Goal: Navigation & Orientation: Find specific page/section

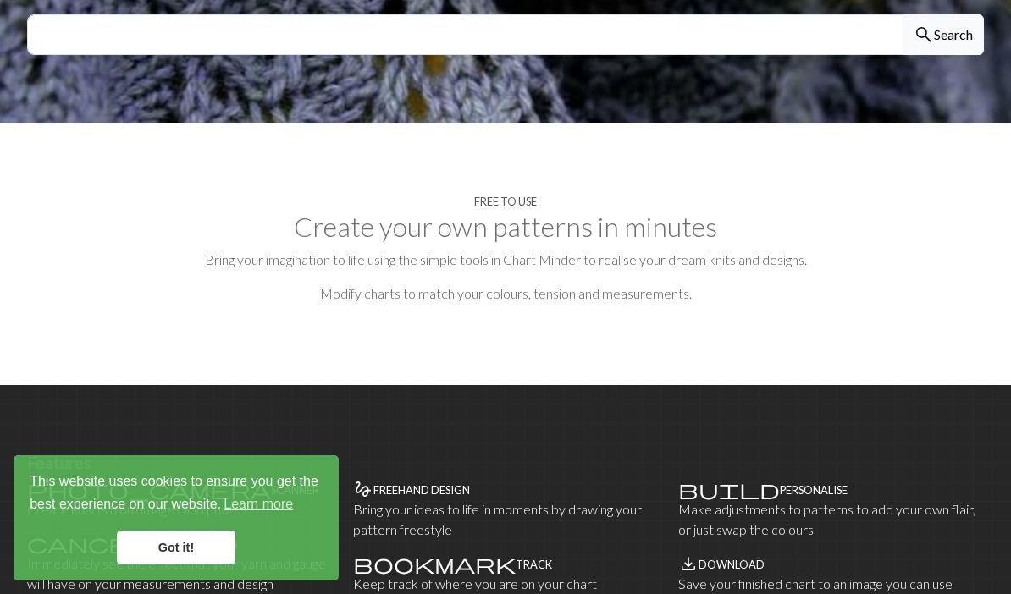
scroll to position [717, 0]
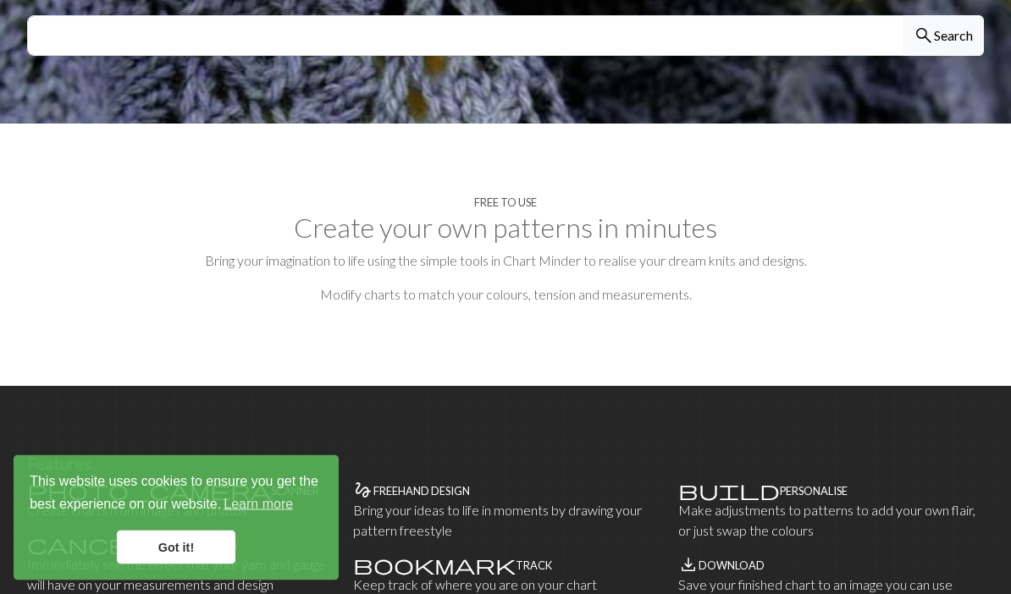
click at [172, 564] on link "Got it!" at bounding box center [176, 548] width 119 height 34
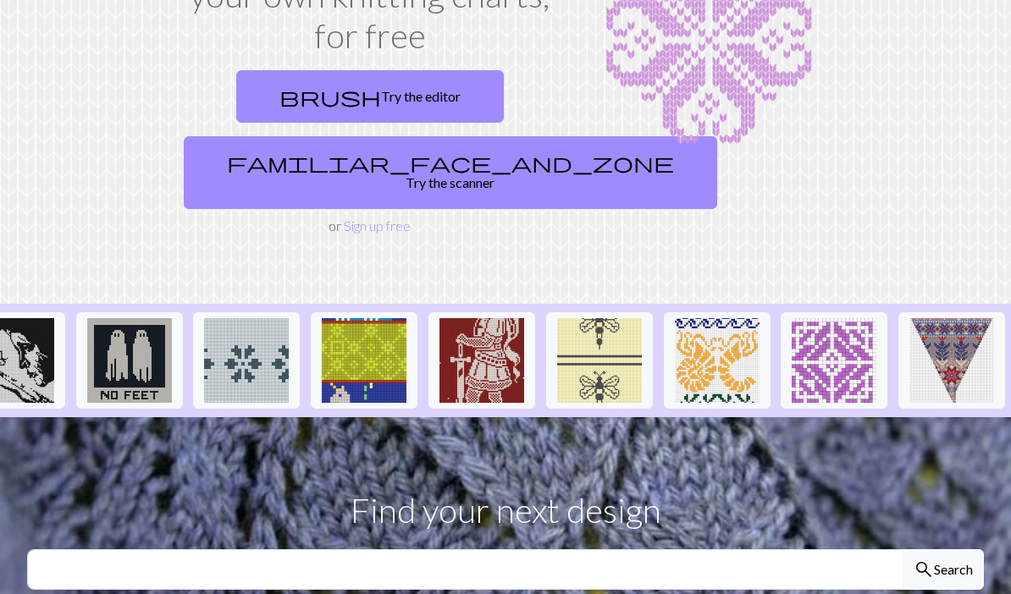
scroll to position [0, 1927]
click at [705, 330] on img at bounding box center [951, 360] width 85 height 85
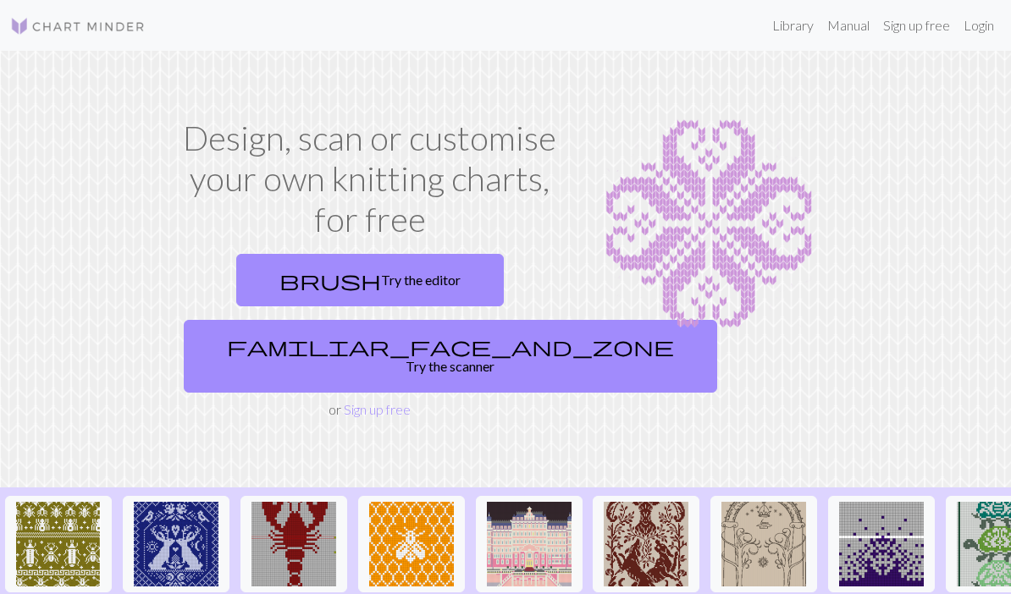
click at [428, 294] on link "brush Try the editor" at bounding box center [370, 280] width 268 height 52
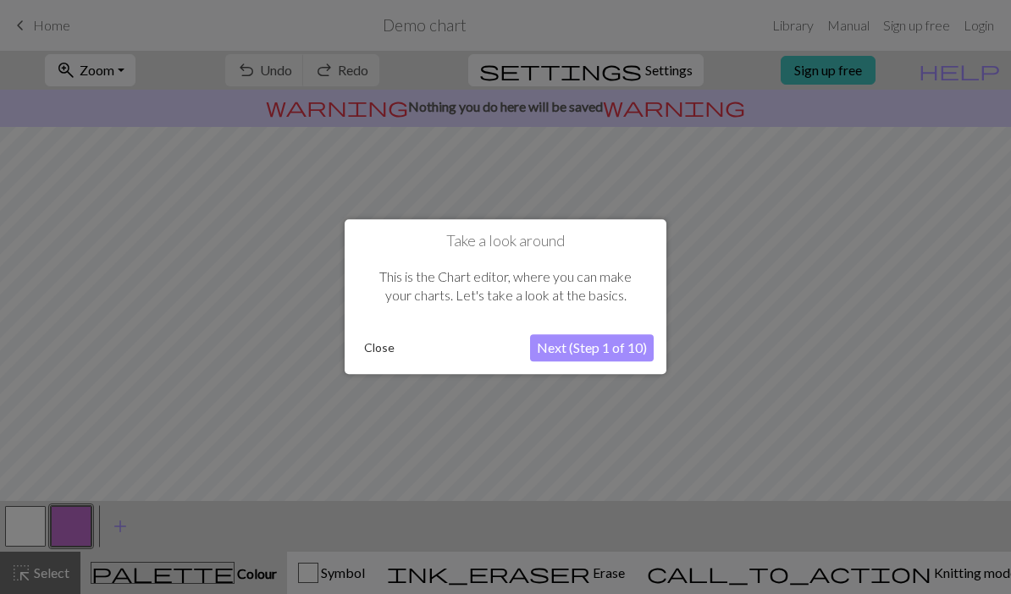
click at [610, 356] on button "Next (Step 1 of 10)" at bounding box center [592, 348] width 124 height 27
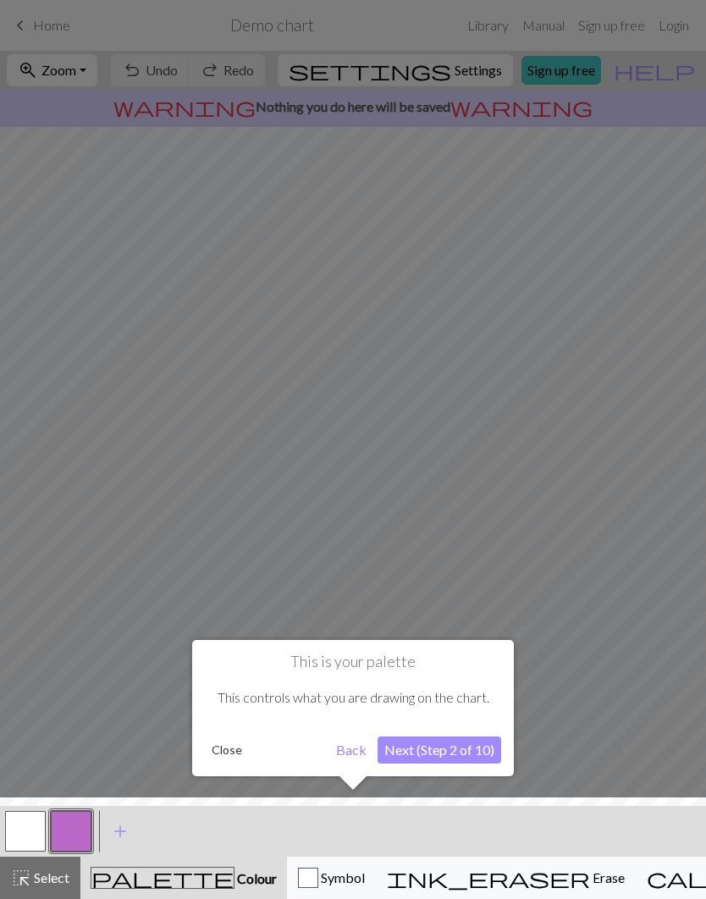
click at [457, 753] on button "Next (Step 2 of 10)" at bounding box center [440, 750] width 124 height 27
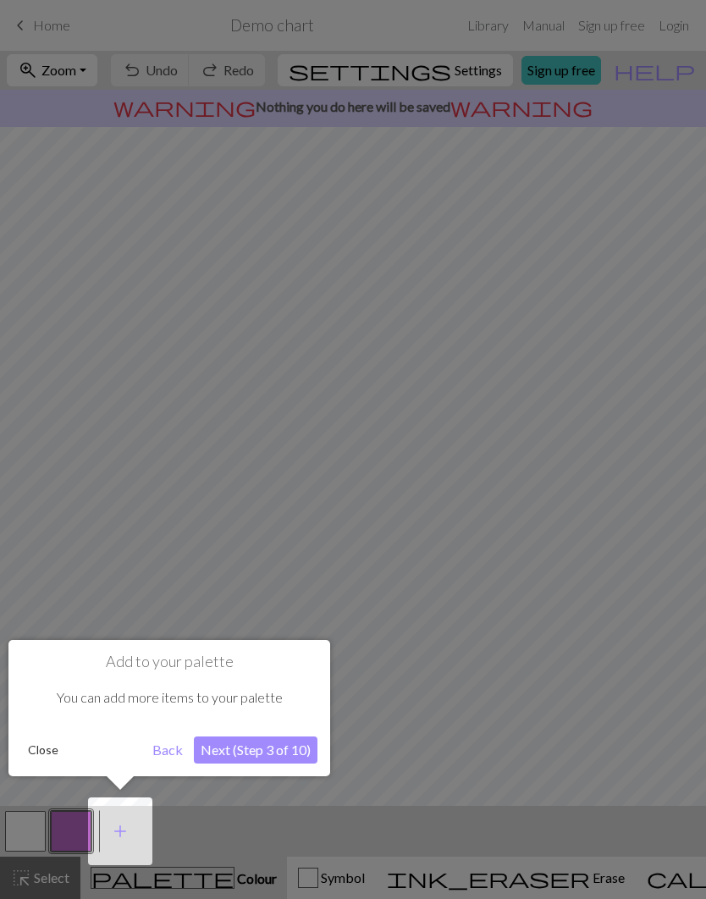
click at [282, 760] on button "Next (Step 3 of 10)" at bounding box center [256, 750] width 124 height 27
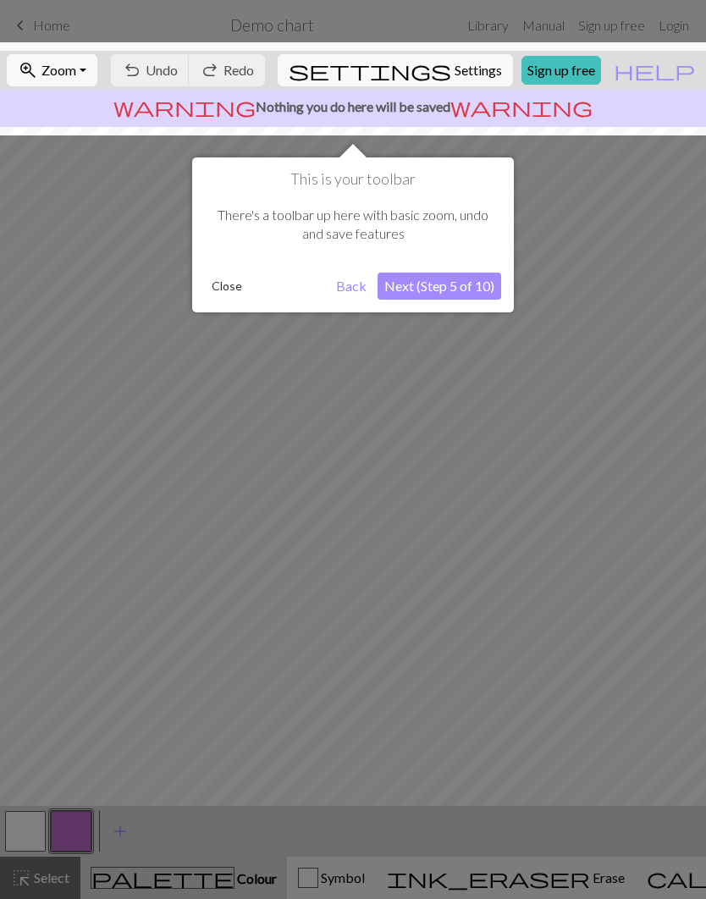
click at [488, 284] on button "Next (Step 5 of 10)" at bounding box center [440, 286] width 124 height 27
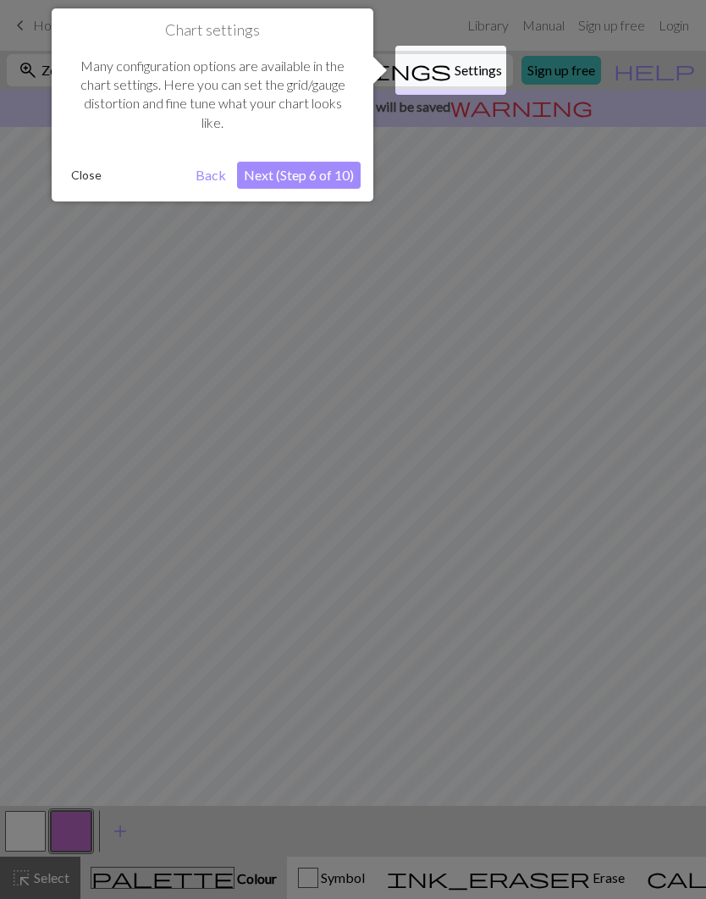
click at [334, 168] on button "Next (Step 6 of 10)" at bounding box center [299, 175] width 124 height 27
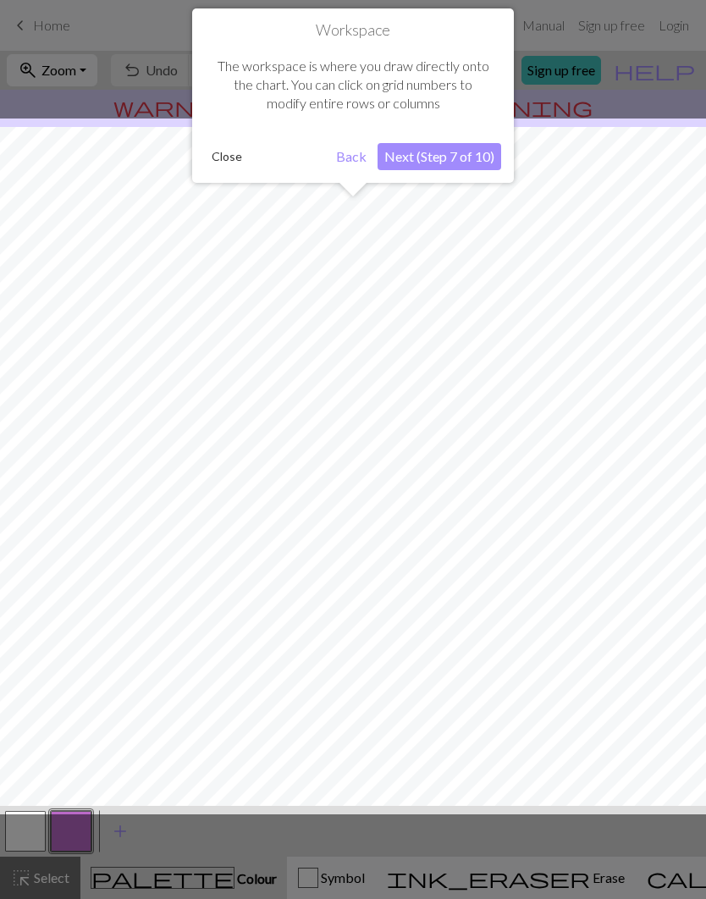
click at [477, 158] on button "Next (Step 7 of 10)" at bounding box center [440, 156] width 124 height 27
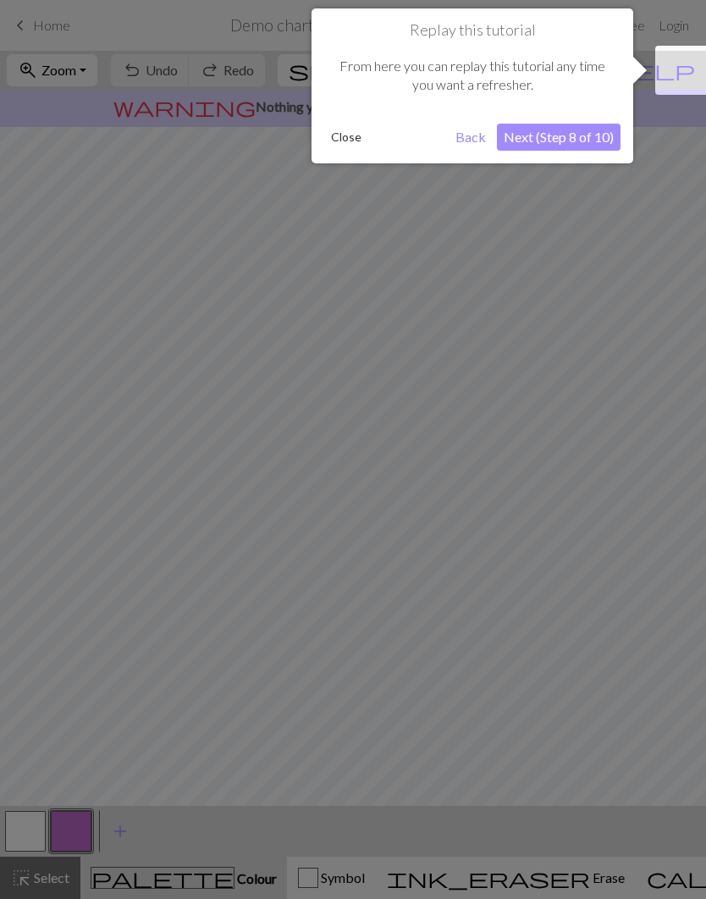
click at [559, 141] on button "Next (Step 8 of 10)" at bounding box center [559, 137] width 124 height 27
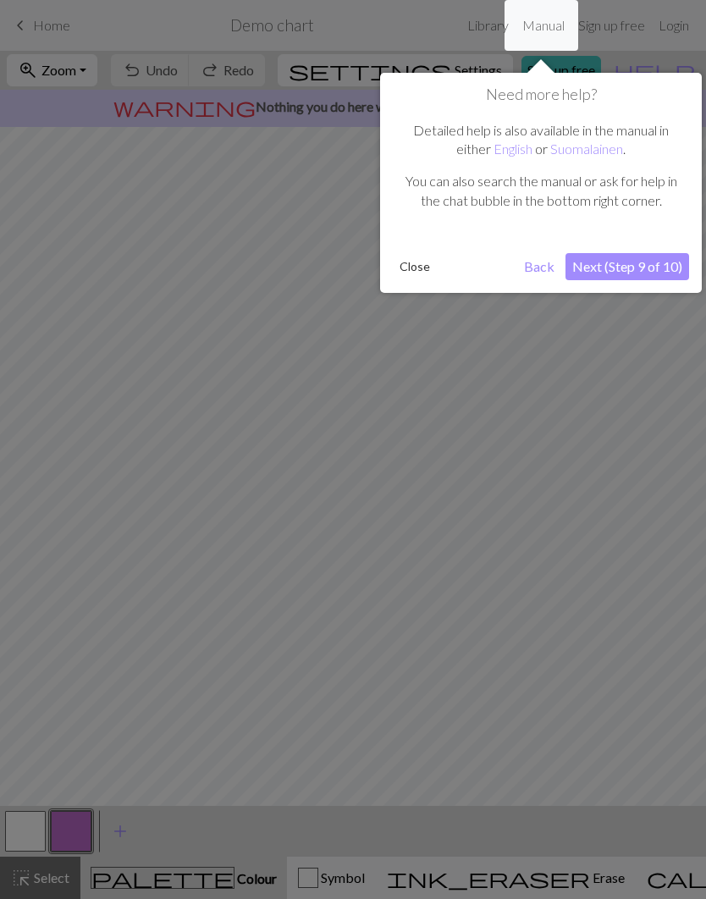
click at [642, 269] on button "Next (Step 9 of 10)" at bounding box center [627, 266] width 124 height 27
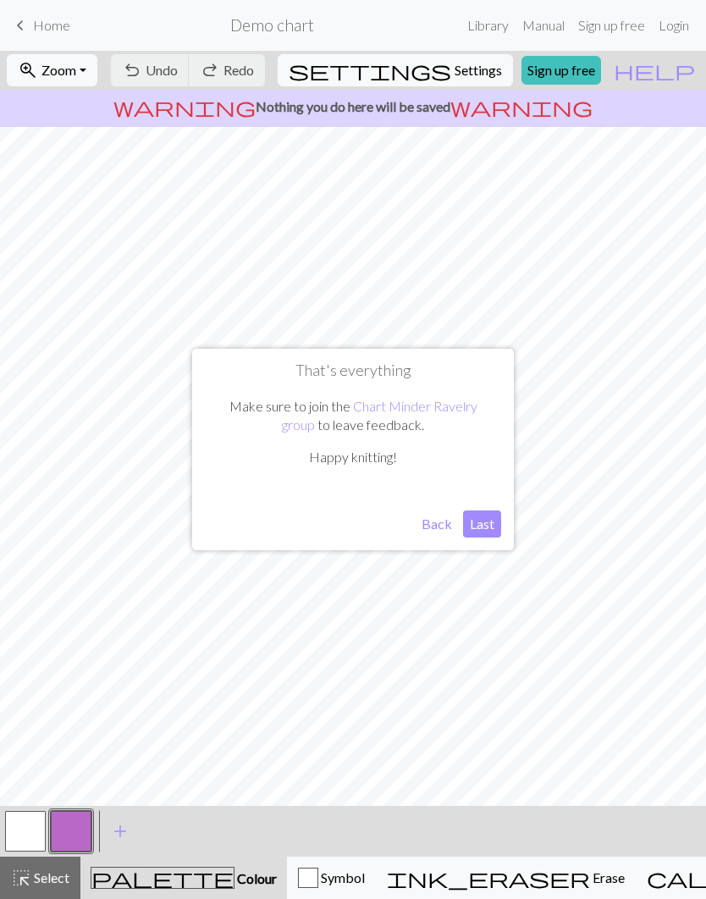
click at [493, 516] on button "Last" at bounding box center [482, 523] width 38 height 27
click at [303, 886] on div "Symbol" at bounding box center [331, 878] width 67 height 20
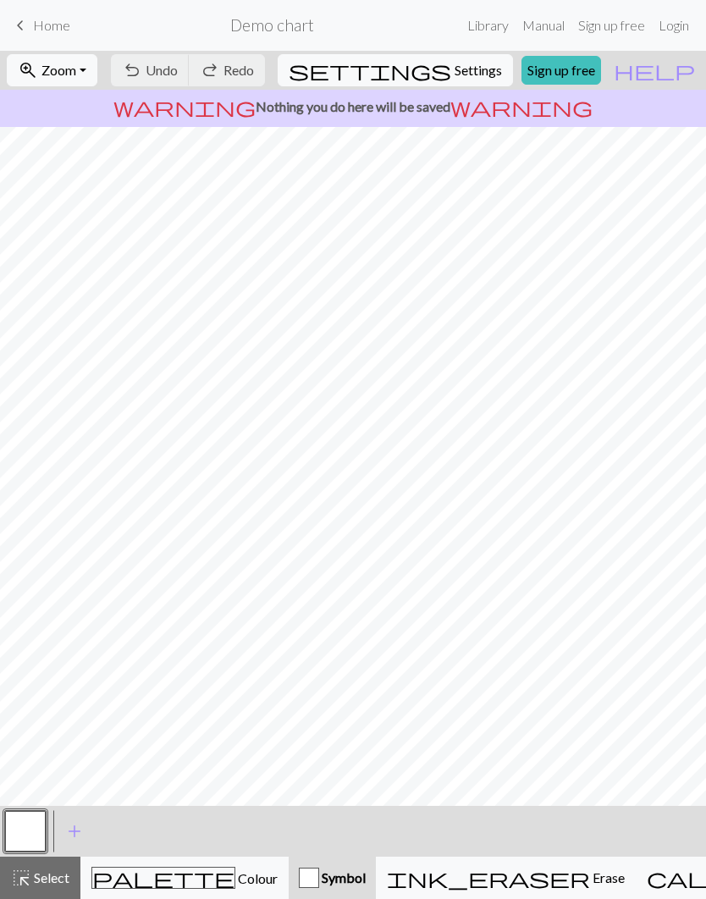
click at [590, 885] on span "Erase" at bounding box center [607, 877] width 35 height 16
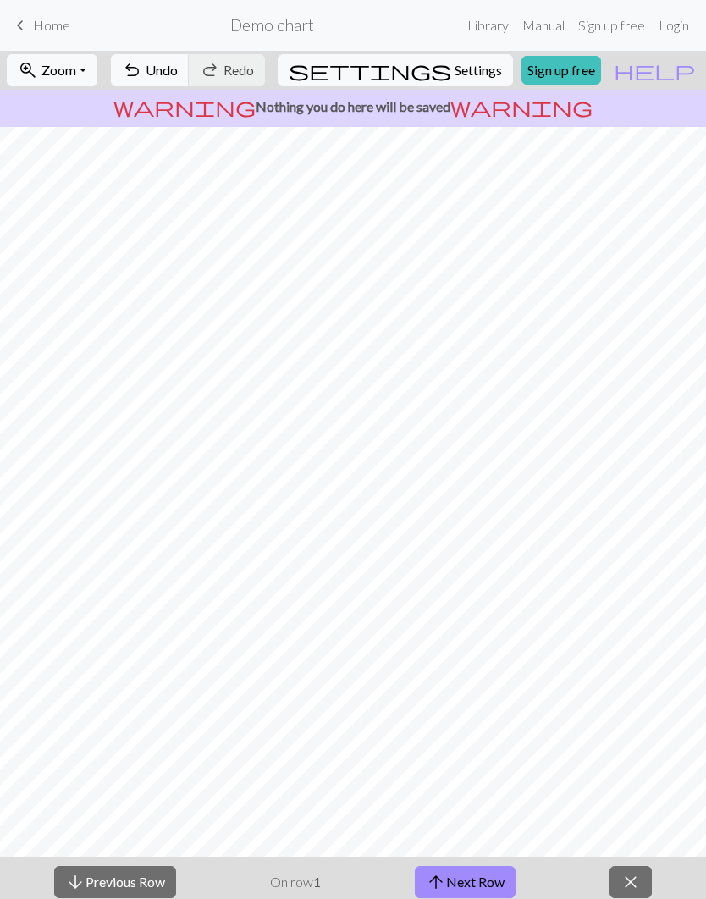
click at [624, 884] on span "close" at bounding box center [631, 882] width 20 height 24
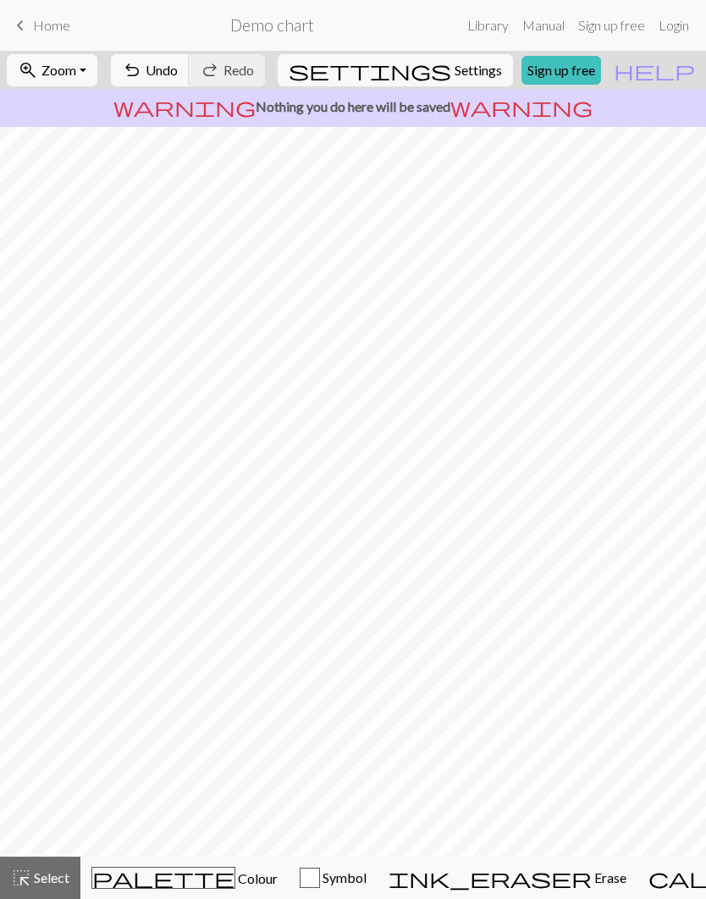
click at [44, 872] on span "Select" at bounding box center [50, 877] width 38 height 16
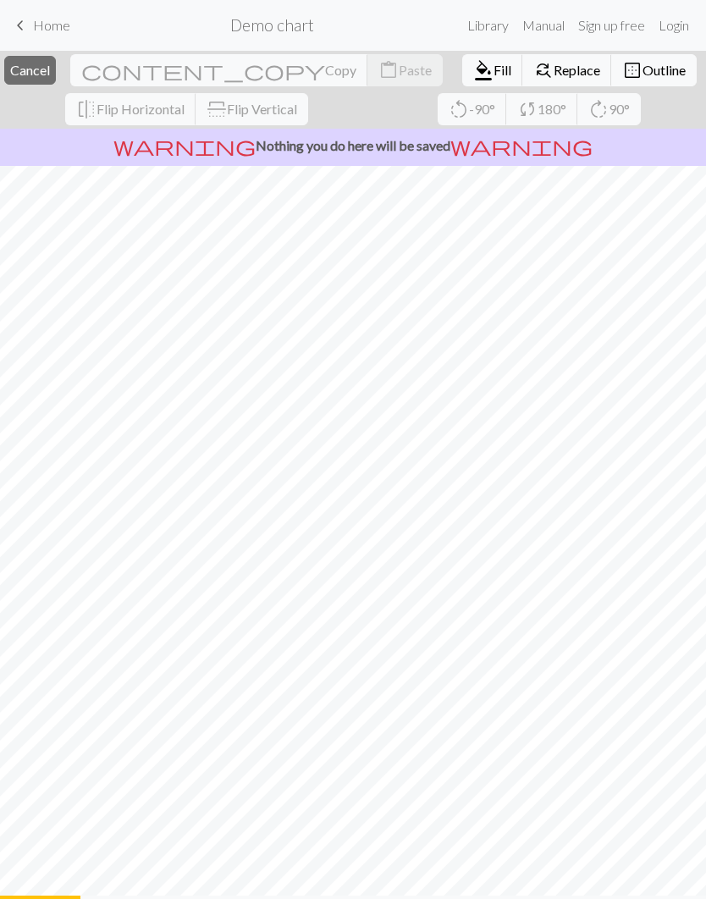
click at [50, 72] on span "Cancel" at bounding box center [30, 70] width 40 height 16
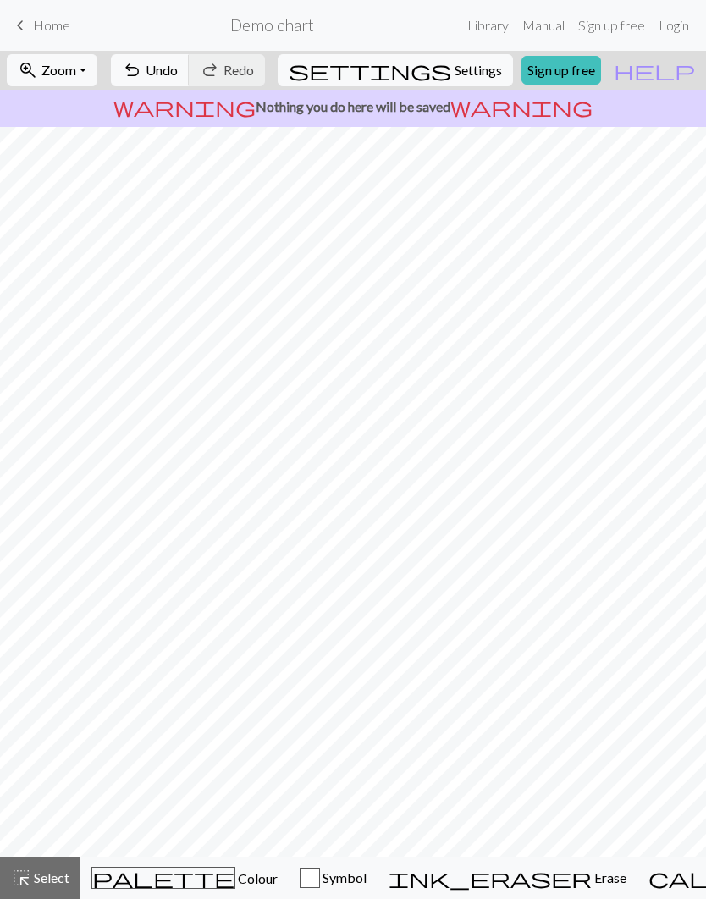
click at [235, 883] on span "Colour" at bounding box center [256, 878] width 42 height 16
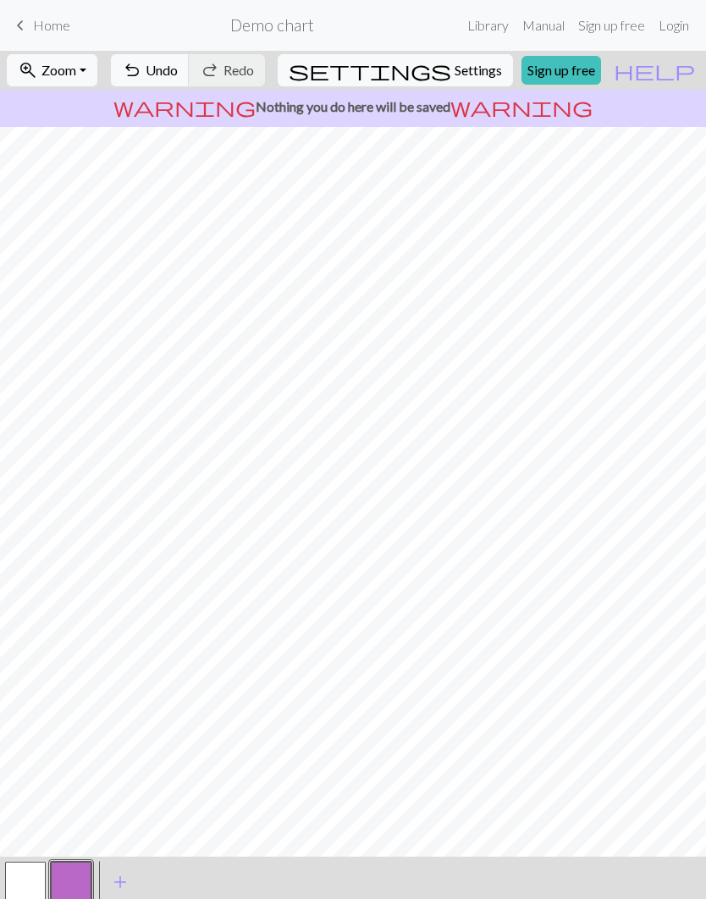
click at [119, 884] on span "add" at bounding box center [120, 882] width 20 height 24
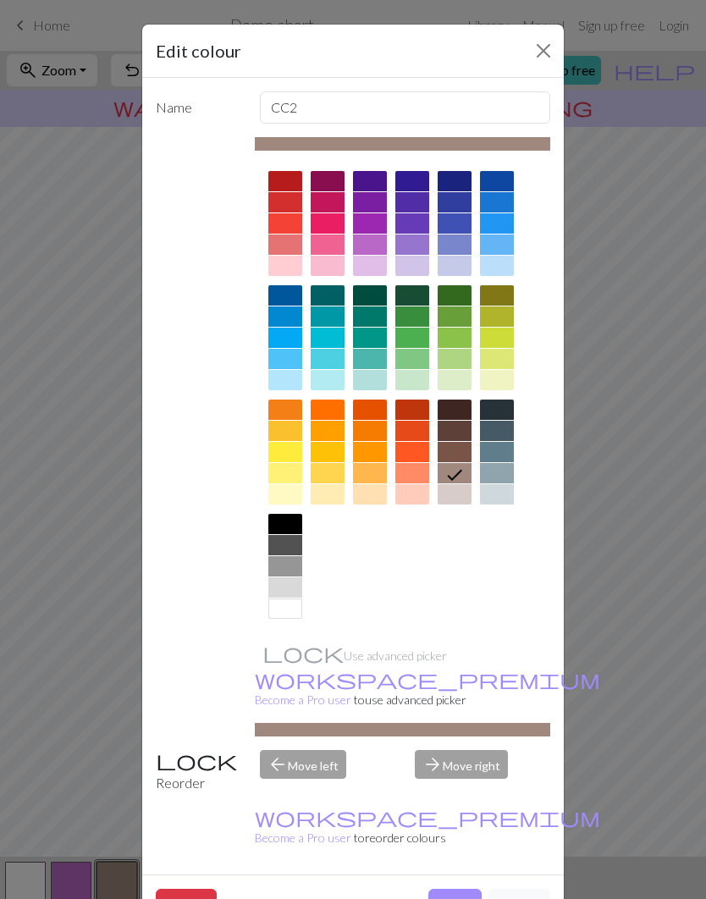
click at [377, 179] on div at bounding box center [370, 181] width 34 height 20
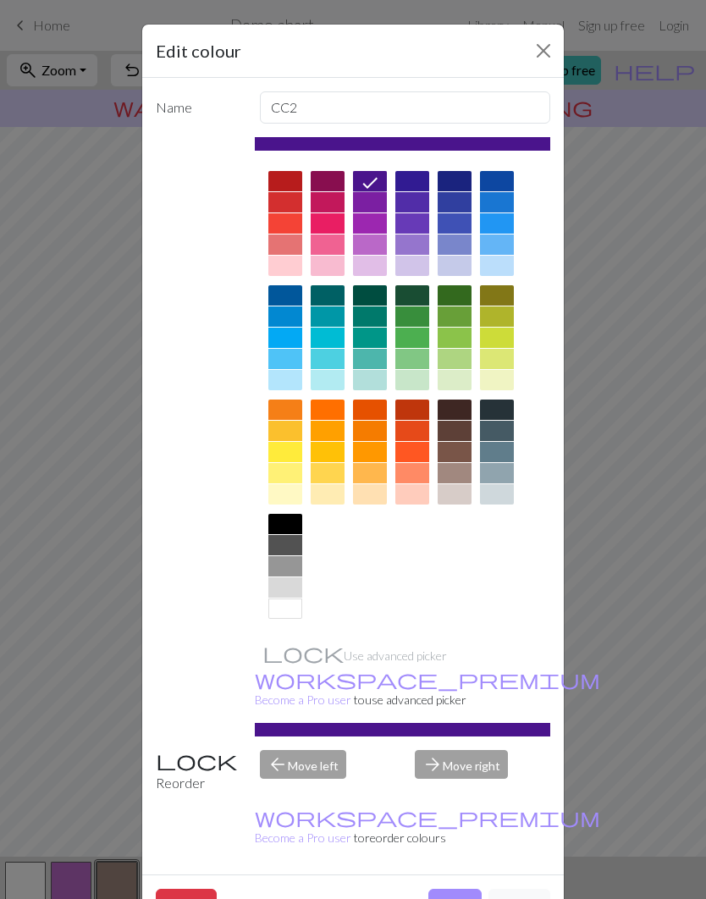
click at [475, 750] on div "arrow_forward Move right" at bounding box center [483, 771] width 156 height 43
click at [491, 750] on div "arrow_forward Move right" at bounding box center [483, 771] width 156 height 43
click at [488, 299] on div at bounding box center [497, 295] width 34 height 20
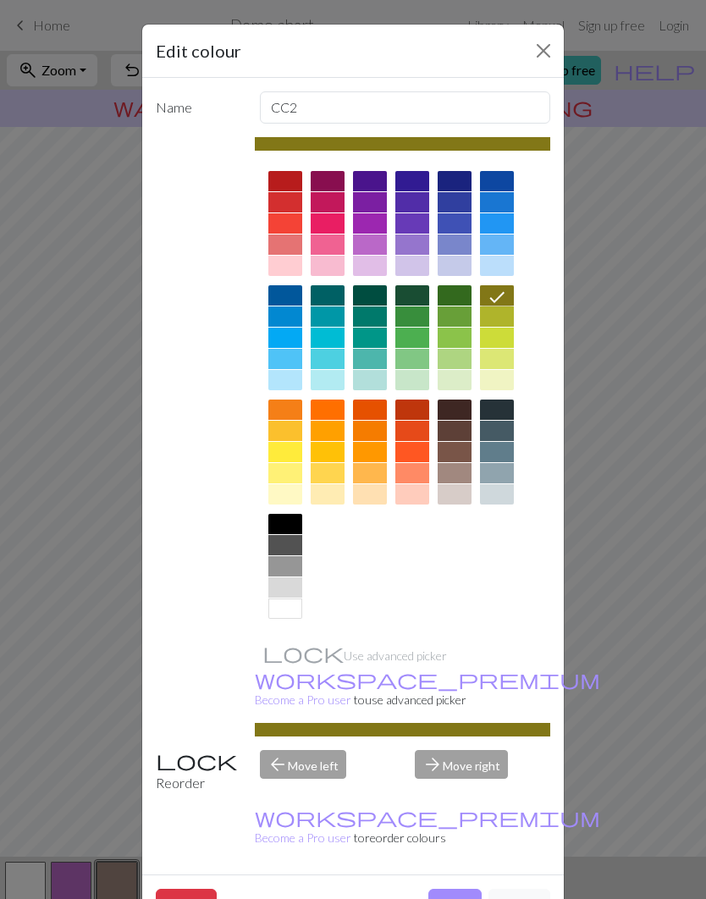
click at [414, 407] on div at bounding box center [412, 410] width 34 height 20
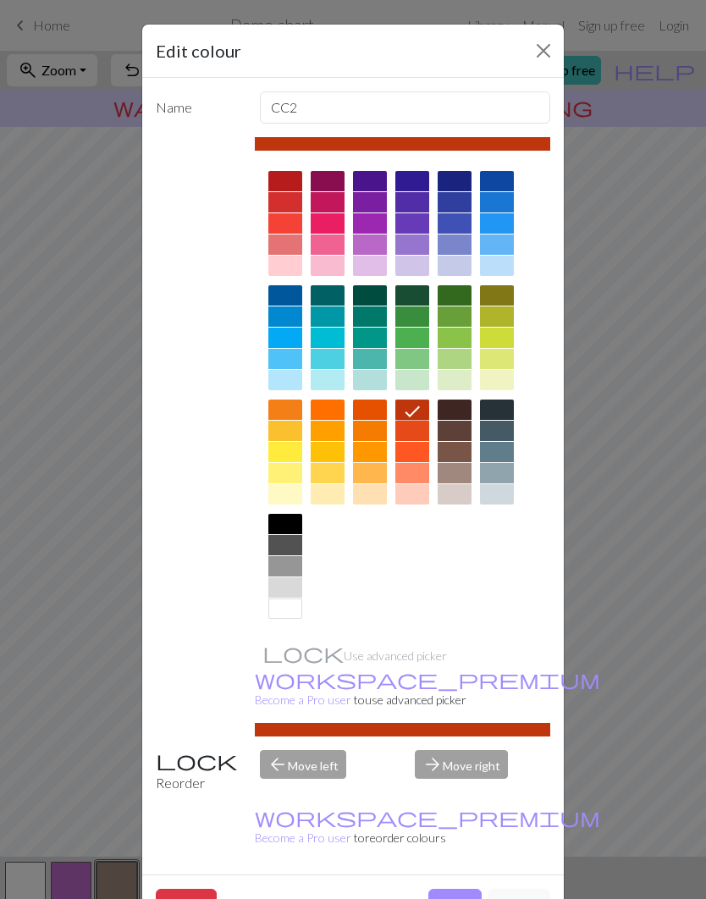
click at [530, 47] on button "Close" at bounding box center [543, 50] width 27 height 27
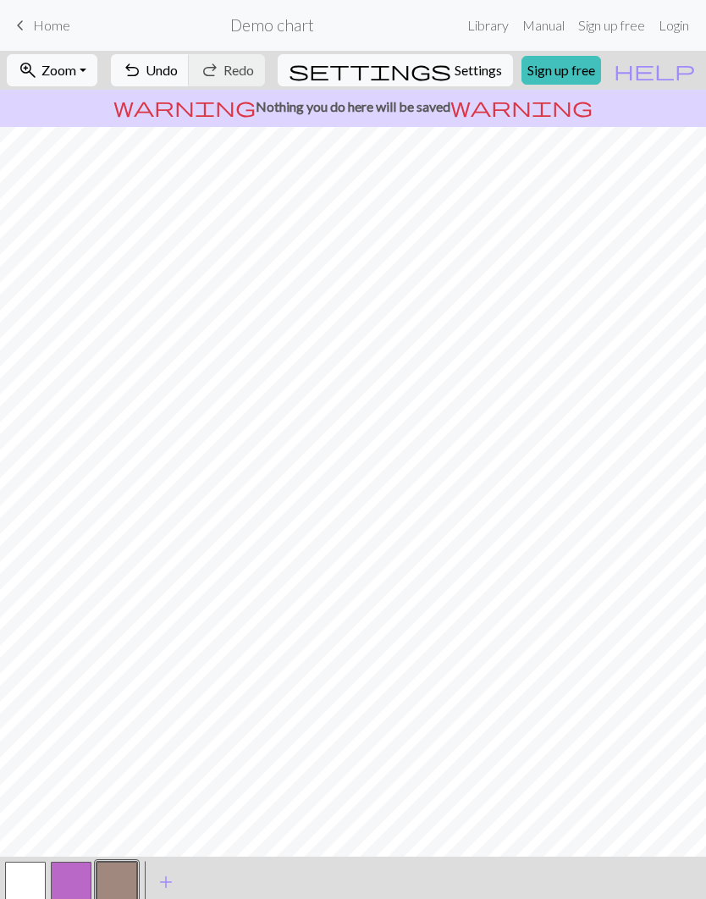
click at [178, 71] on span "Undo" at bounding box center [162, 70] width 32 height 16
click at [490, 26] on link "Library" at bounding box center [488, 25] width 55 height 34
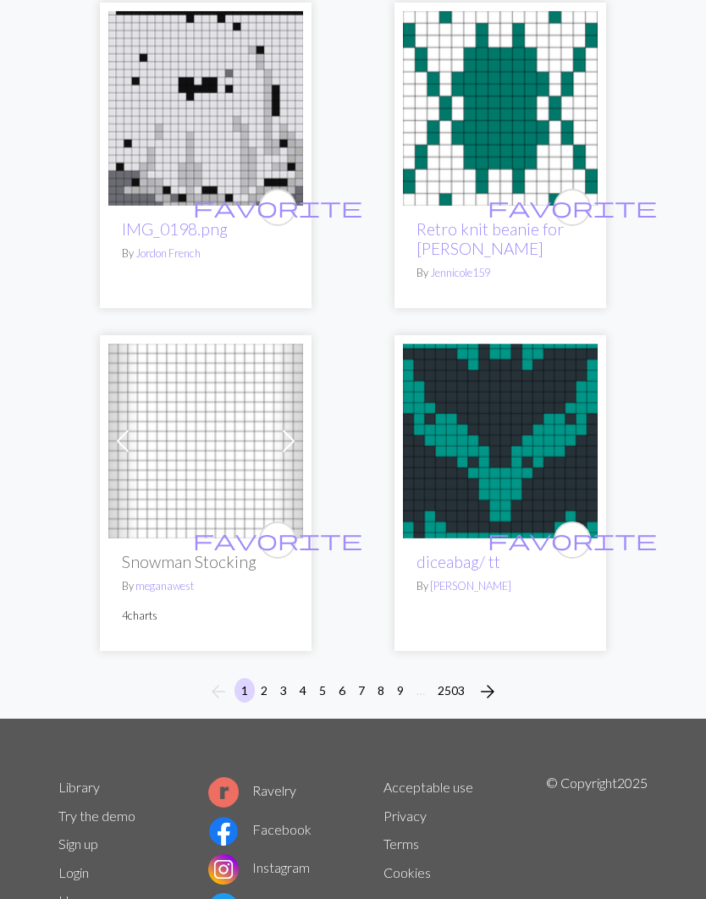
scroll to position [7980, 0]
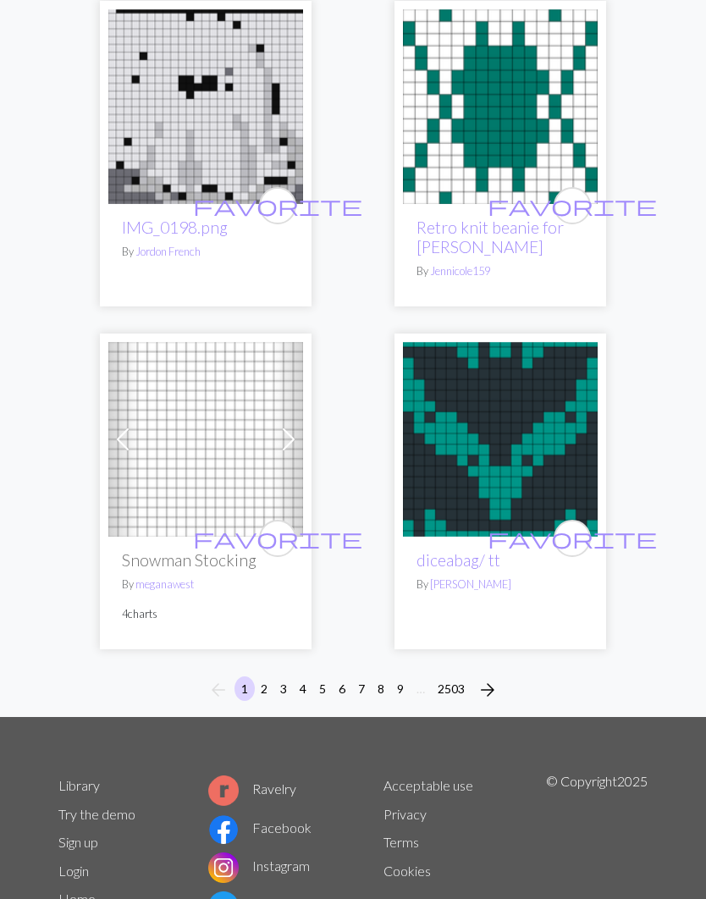
click at [487, 678] on span "arrow_forward" at bounding box center [487, 690] width 20 height 24
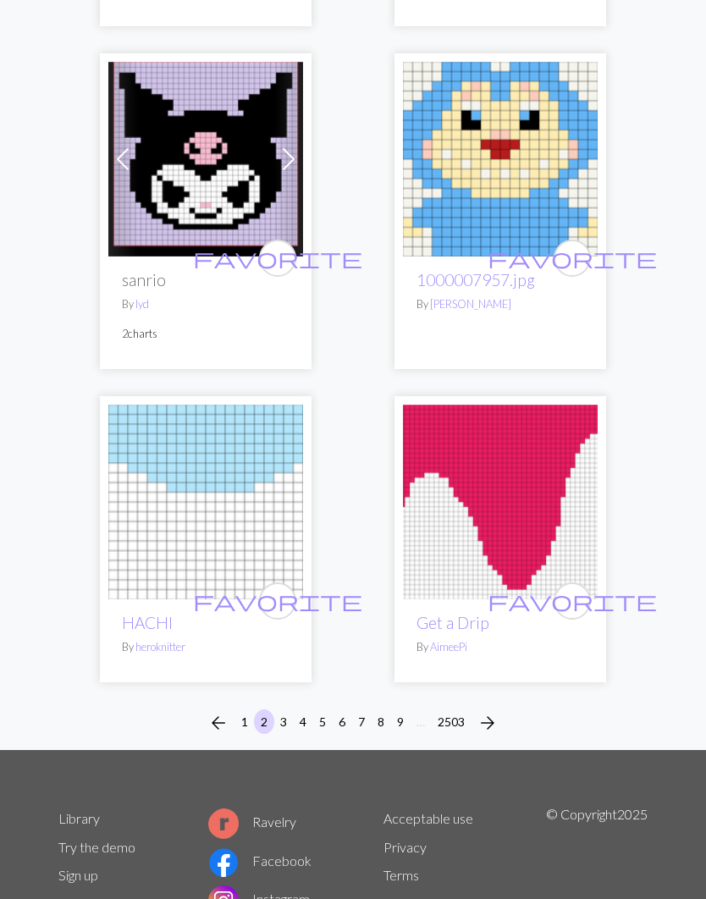
scroll to position [8179, 0]
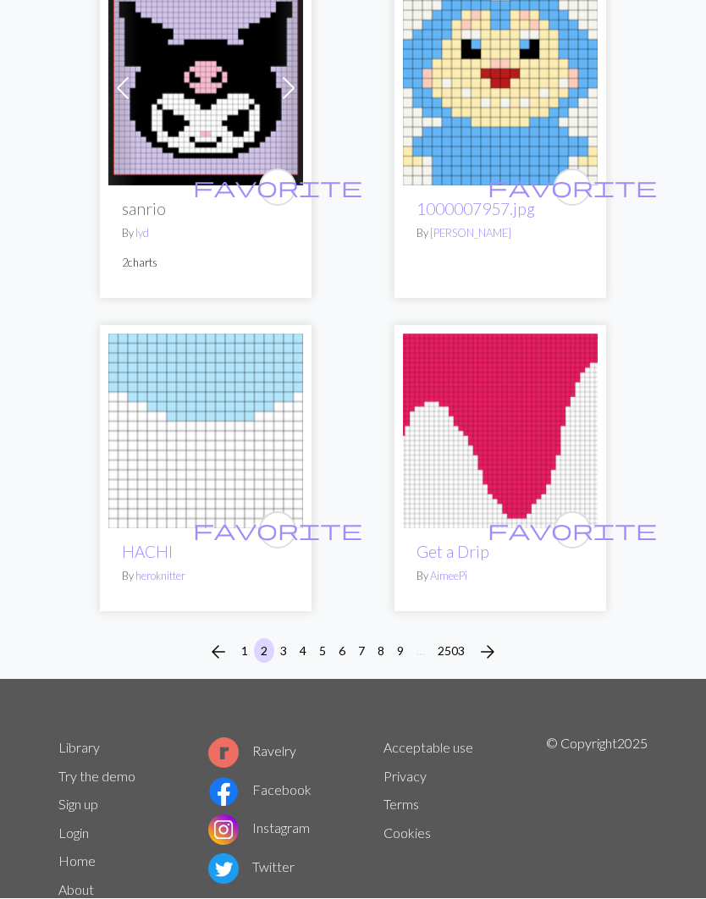
click at [488, 641] on span "arrow_forward" at bounding box center [487, 653] width 20 height 24
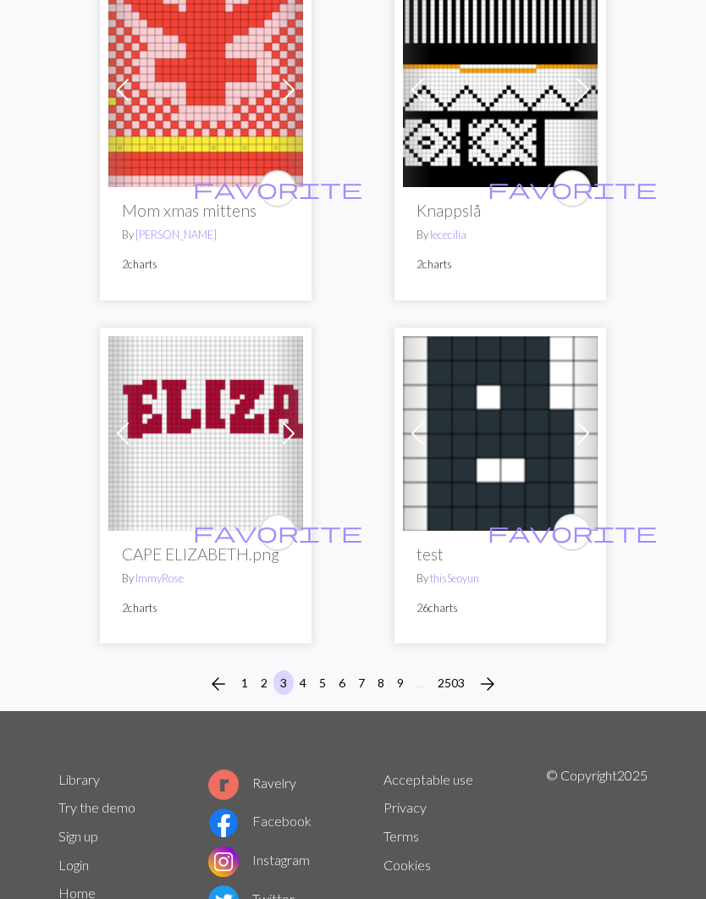
scroll to position [7922, 0]
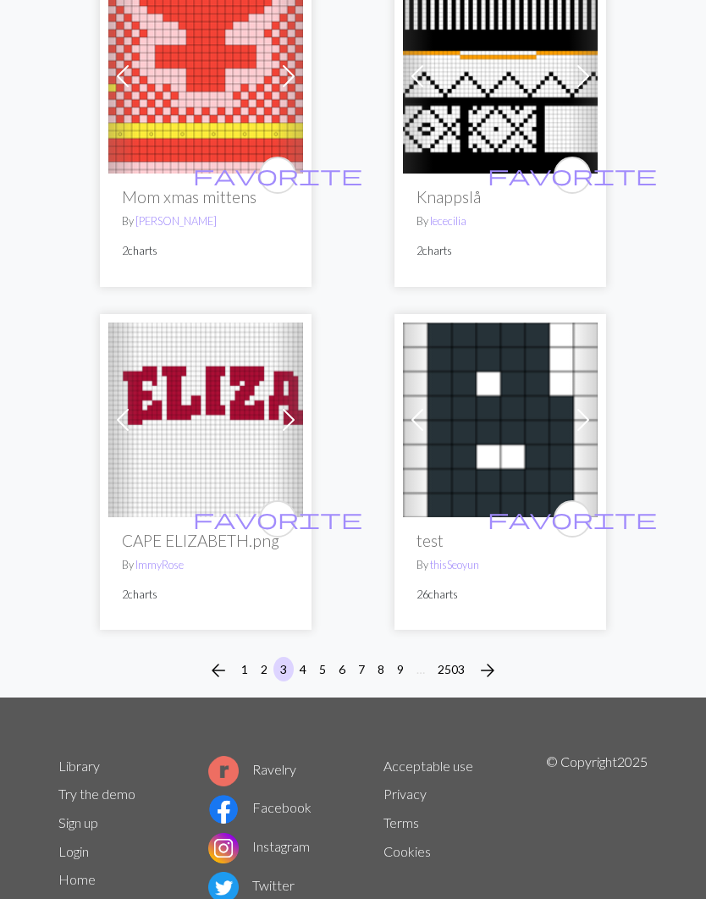
click at [488, 664] on span "arrow_forward" at bounding box center [487, 671] width 20 height 24
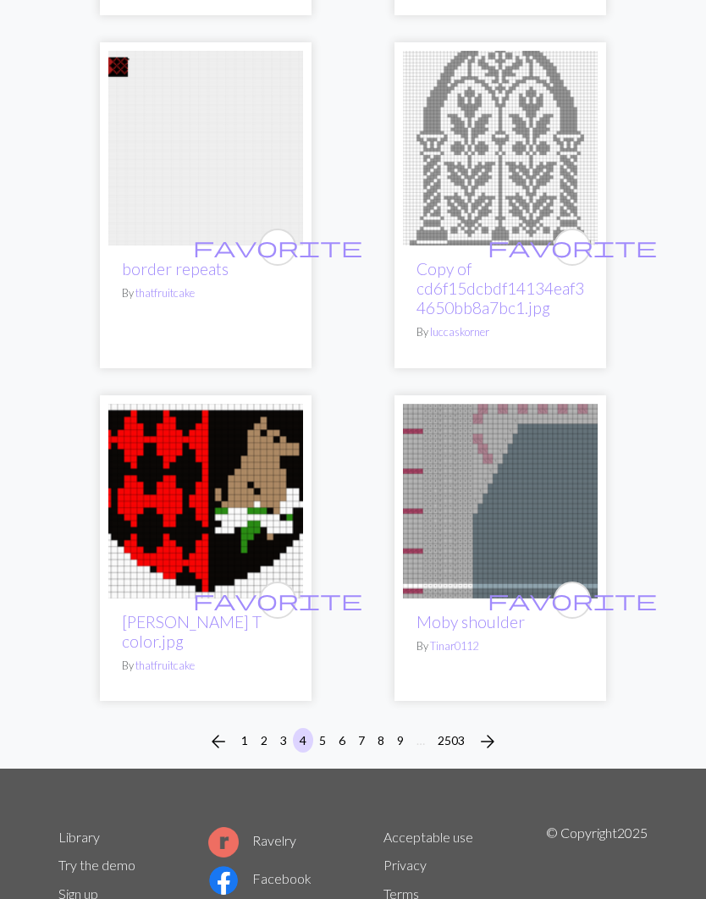
scroll to position [8028, 0]
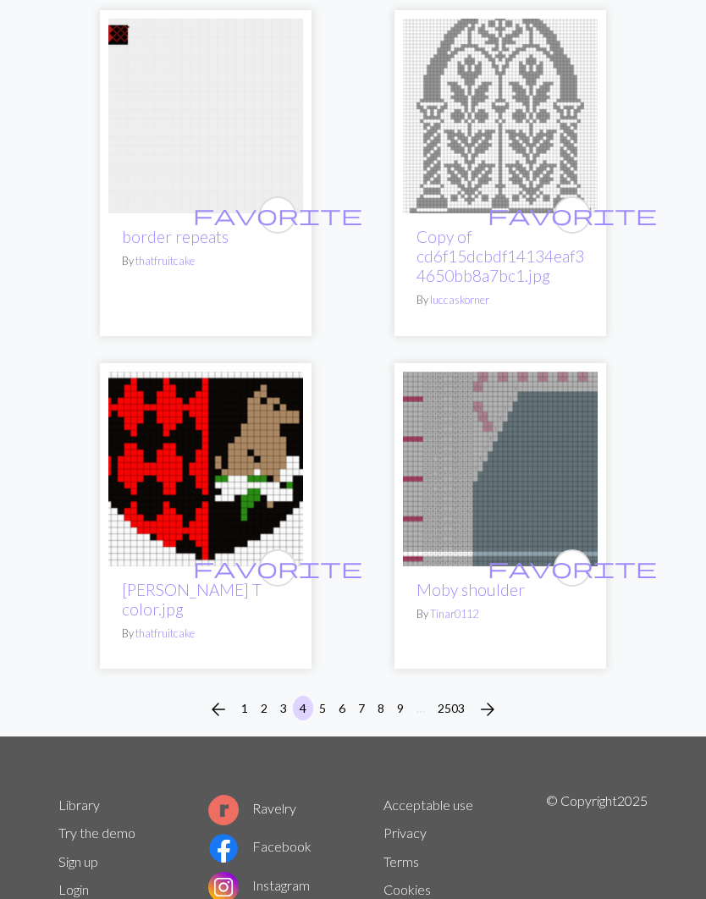
click at [491, 698] on span "arrow_forward" at bounding box center [487, 710] width 20 height 24
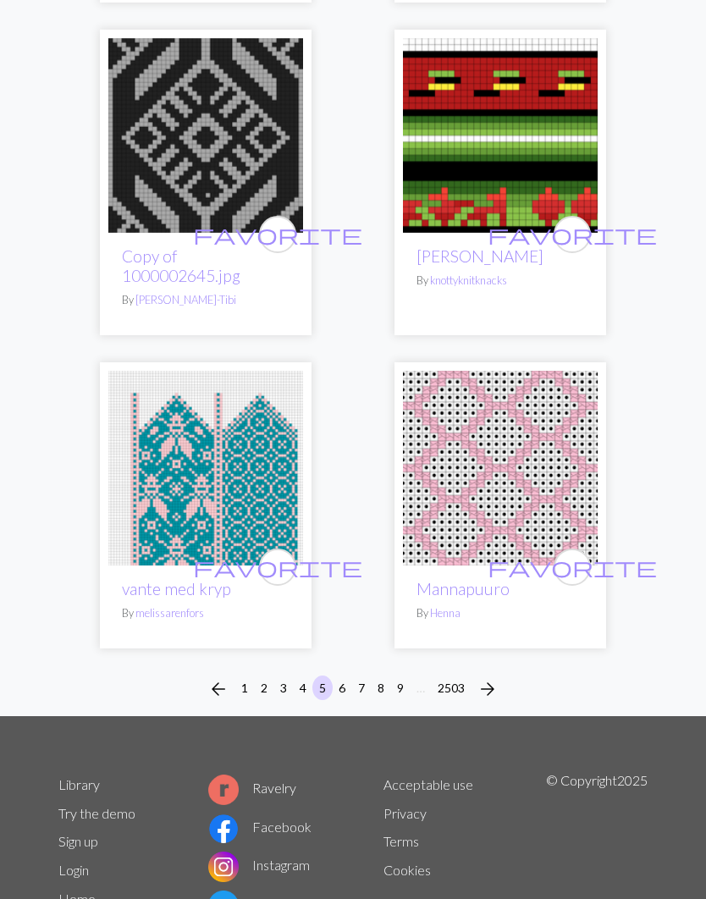
scroll to position [7823, 0]
click at [496, 677] on span "arrow_forward" at bounding box center [487, 689] width 20 height 24
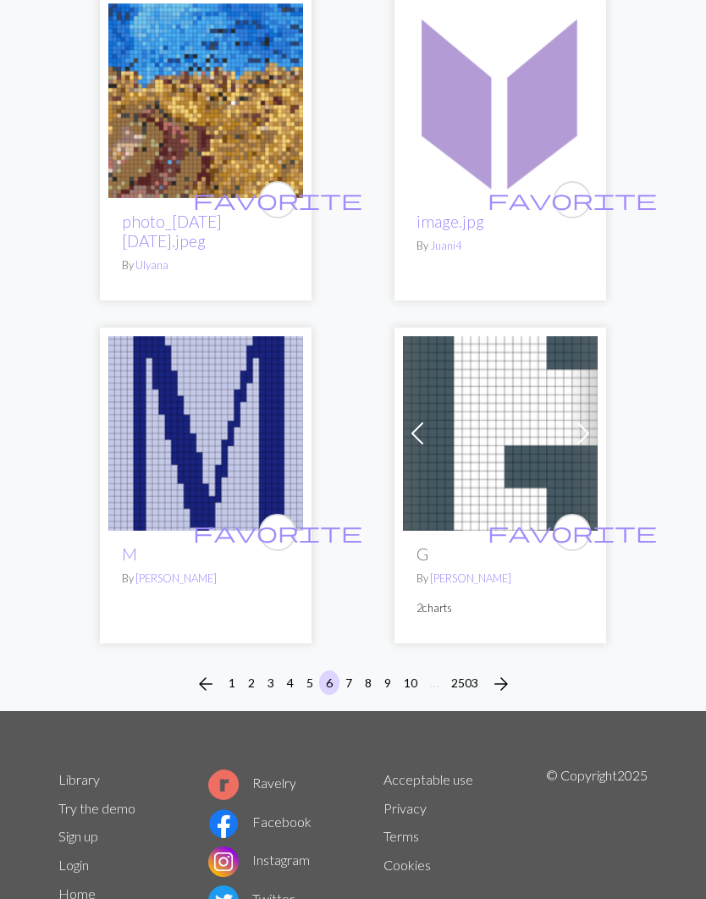
scroll to position [8161, 0]
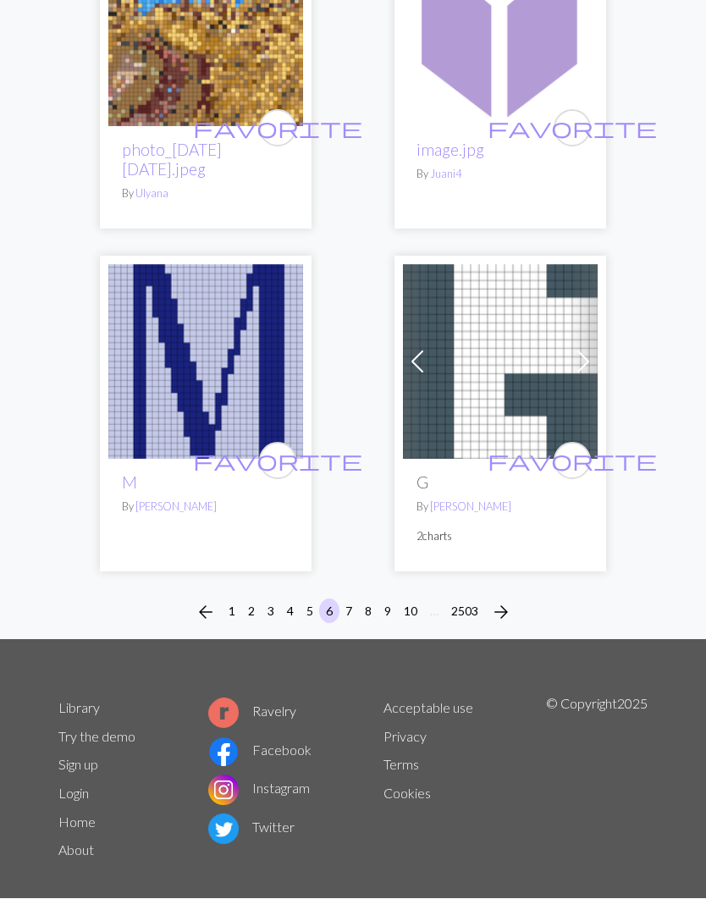
click at [478, 599] on button "2503" at bounding box center [464, 611] width 41 height 25
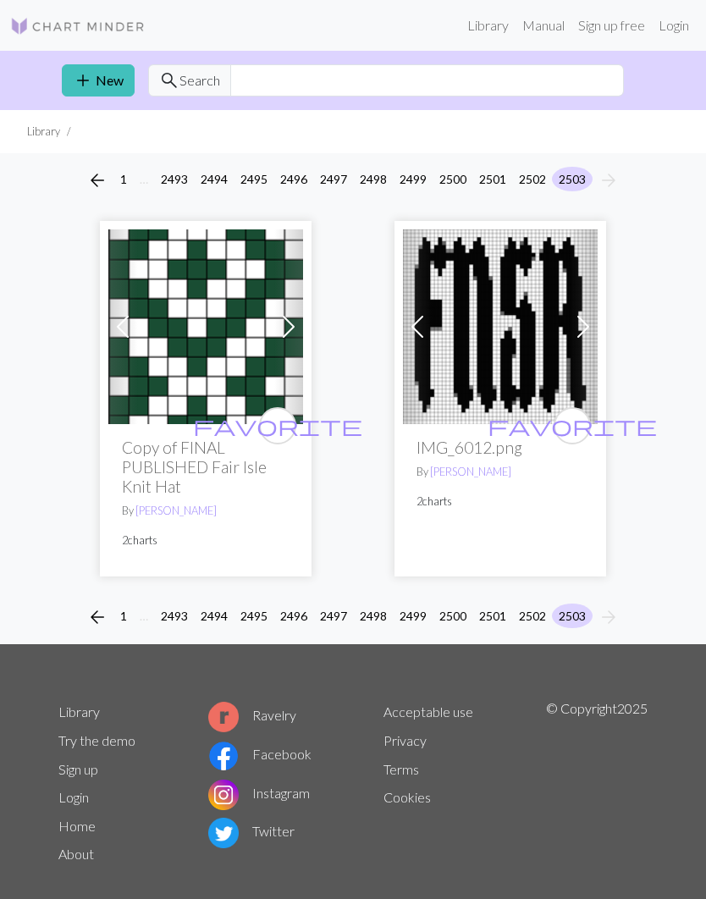
click at [346, 624] on button "2497" at bounding box center [333, 616] width 41 height 25
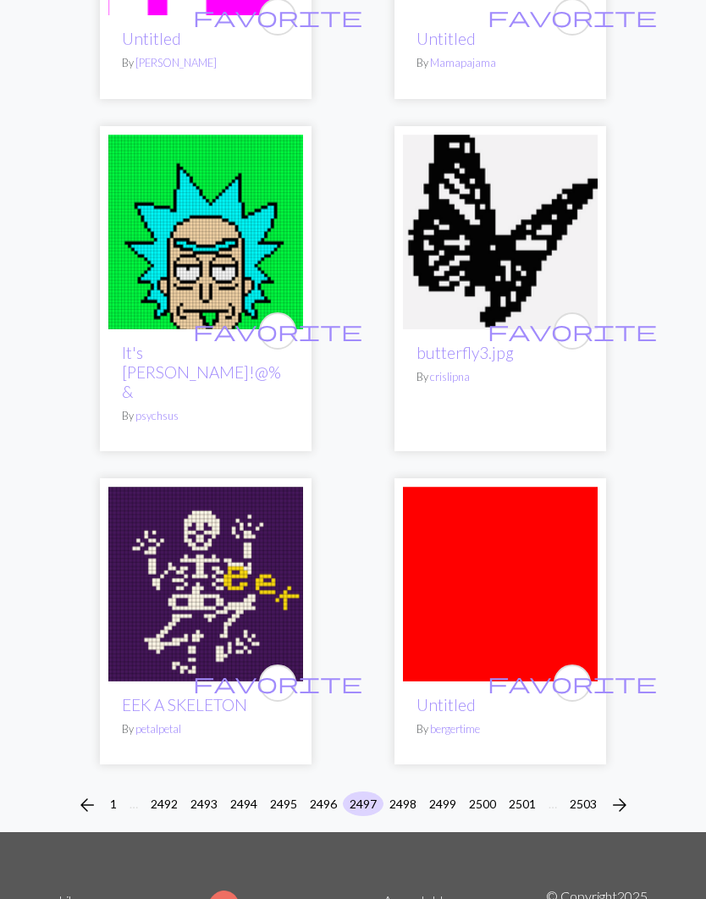
scroll to position [7815, 0]
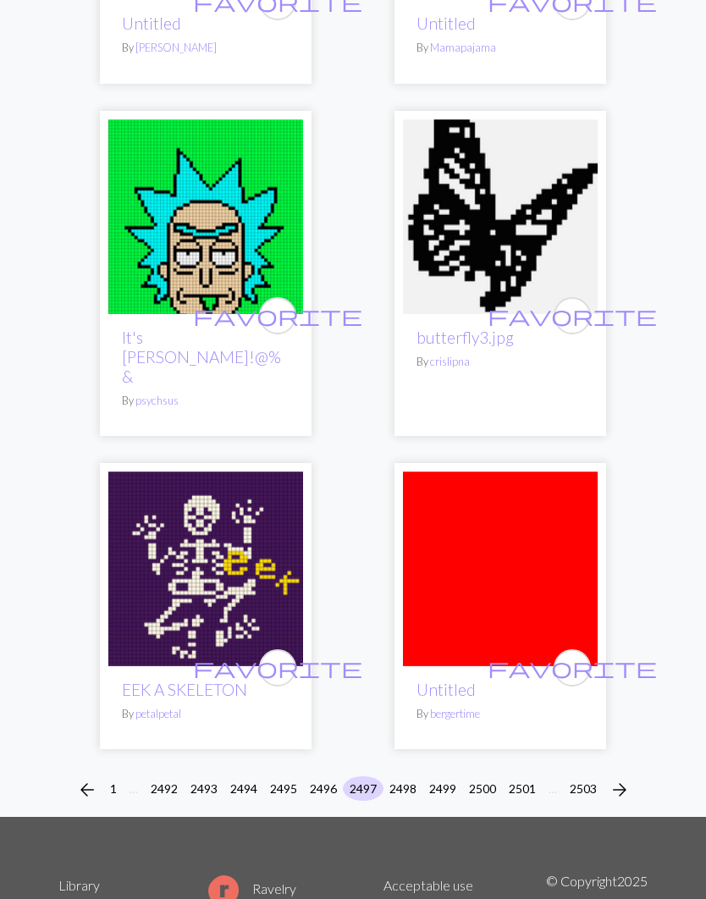
click at [212, 776] on button "2493" at bounding box center [204, 788] width 41 height 25
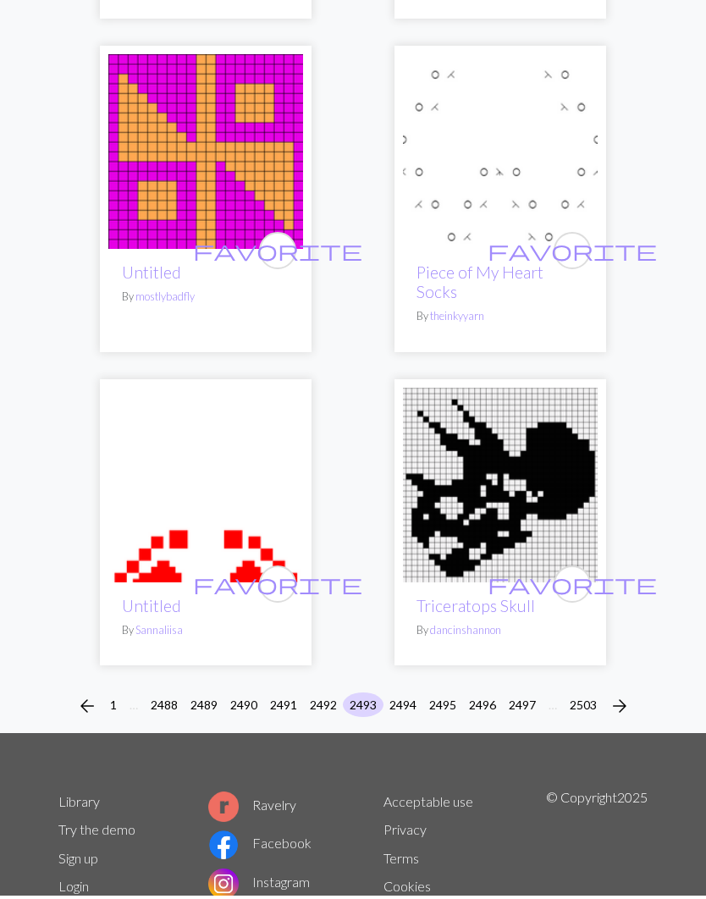
scroll to position [7834, 0]
